Goal: Task Accomplishment & Management: Manage account settings

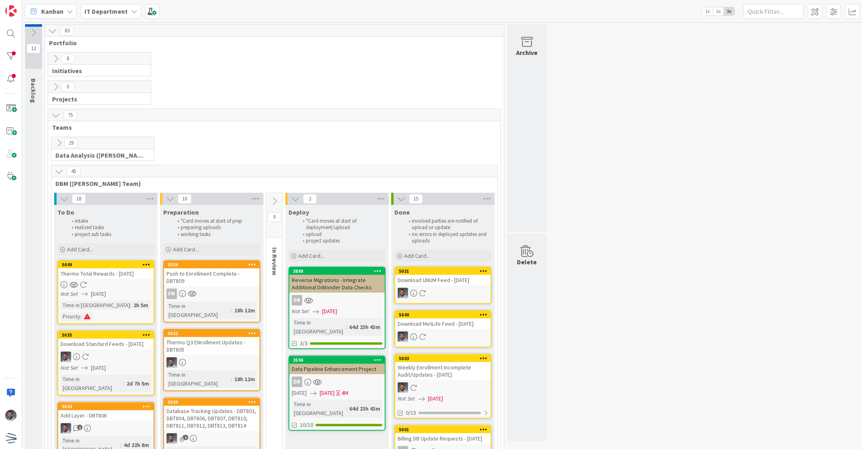
click at [116, 280] on link "5049 Thermo Total Rewards - [DATE] Not Set [DATE] Time in [GEOGRAPHIC_DATA] : 2…" at bounding box center [105, 292] width 97 height 64
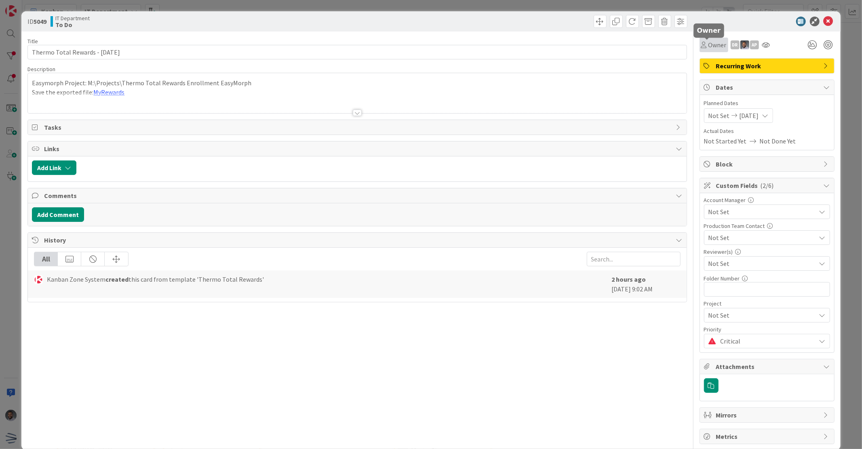
click at [708, 43] on span "Owner" at bounding box center [717, 45] width 18 height 10
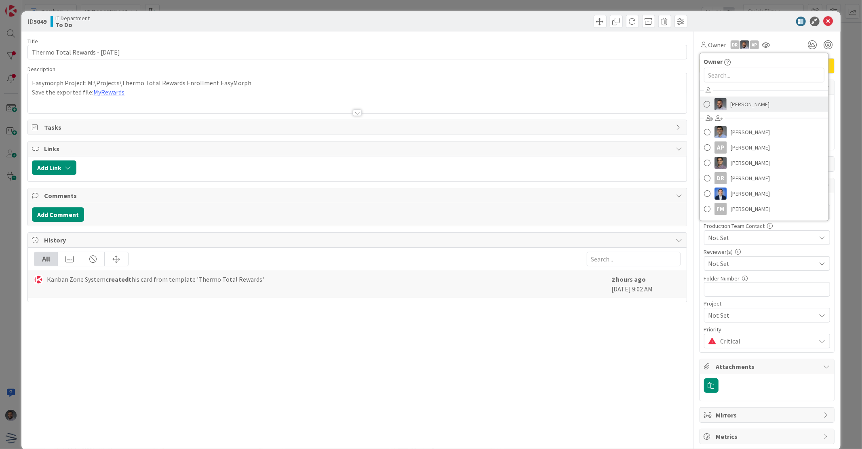
click at [714, 105] on img at bounding box center [720, 104] width 12 height 12
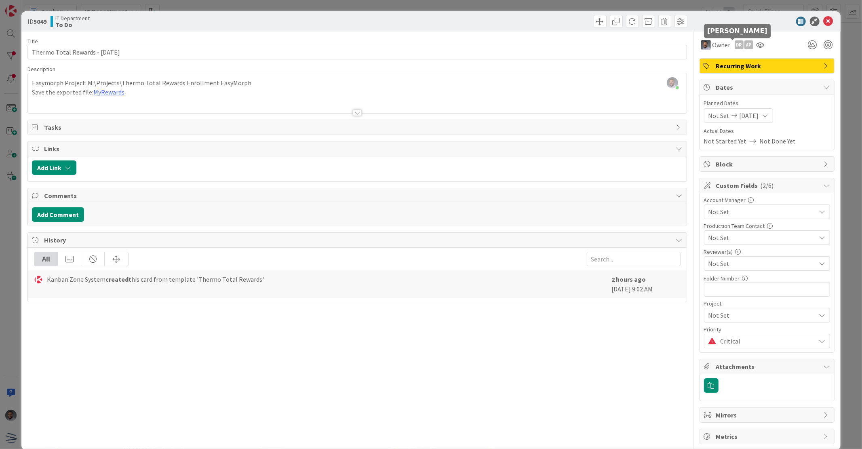
click at [735, 46] on div "DR" at bounding box center [739, 44] width 9 height 9
click at [702, 62] on link "Remove" at bounding box center [711, 60] width 64 height 13
click at [735, 46] on div "AP" at bounding box center [739, 44] width 9 height 9
click at [720, 57] on link "Remove" at bounding box center [711, 60] width 64 height 13
click at [824, 17] on icon at bounding box center [829, 22] width 10 height 10
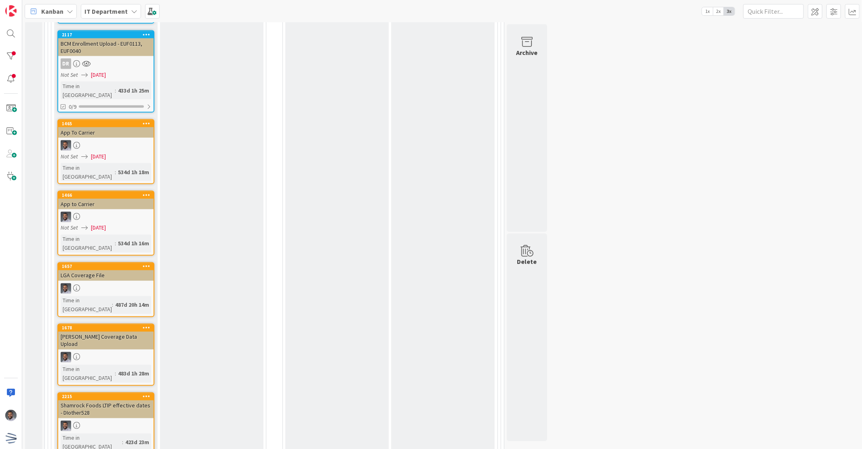
scroll to position [1113, 0]
